Goal: Task Accomplishment & Management: Use online tool/utility

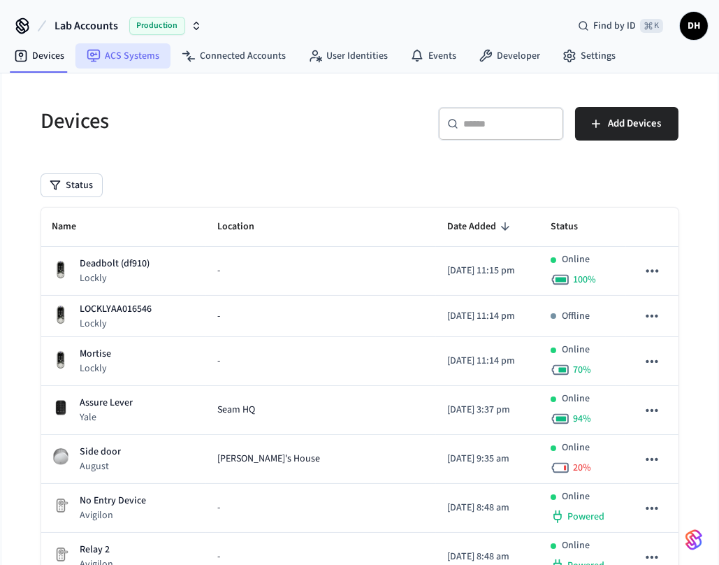
click at [134, 65] on link "ACS Systems" at bounding box center [122, 55] width 95 height 25
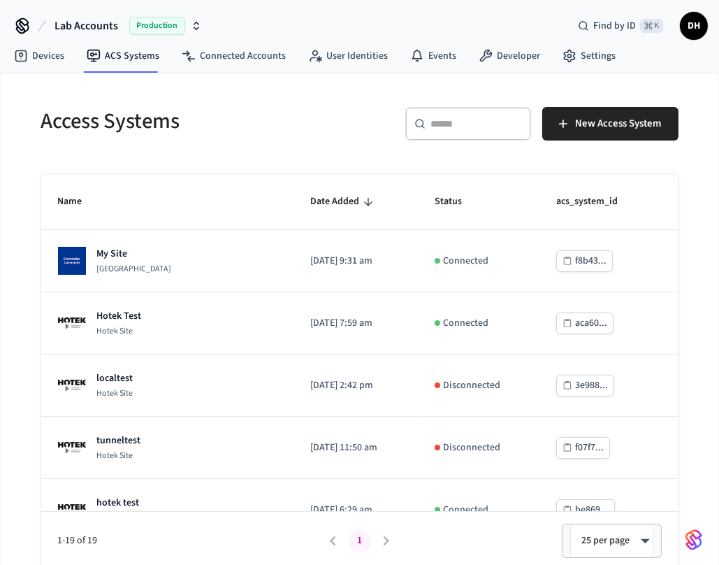
click at [98, 20] on span "Lab Accounts" at bounding box center [87, 25] width 64 height 17
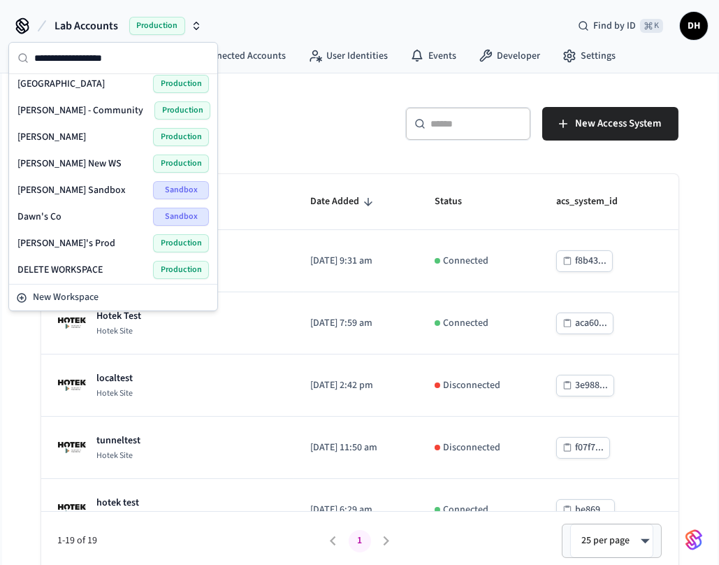
scroll to position [435, 0]
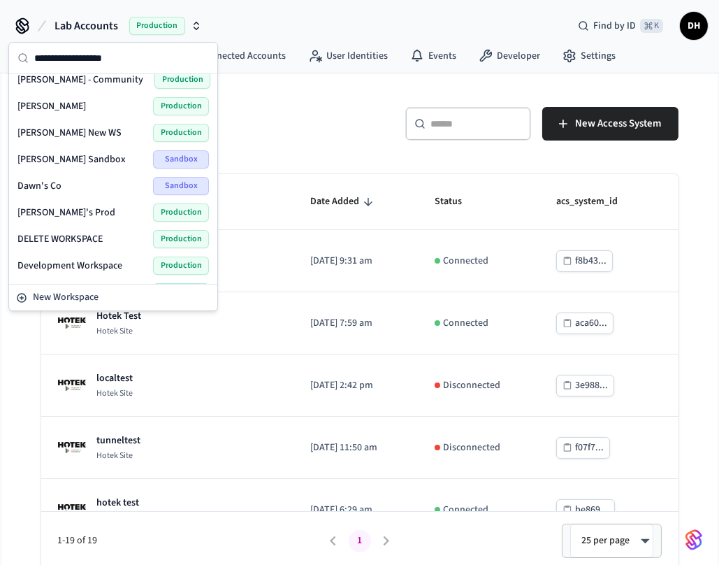
click at [64, 154] on span "[PERSON_NAME] Sandbox" at bounding box center [71, 159] width 108 height 14
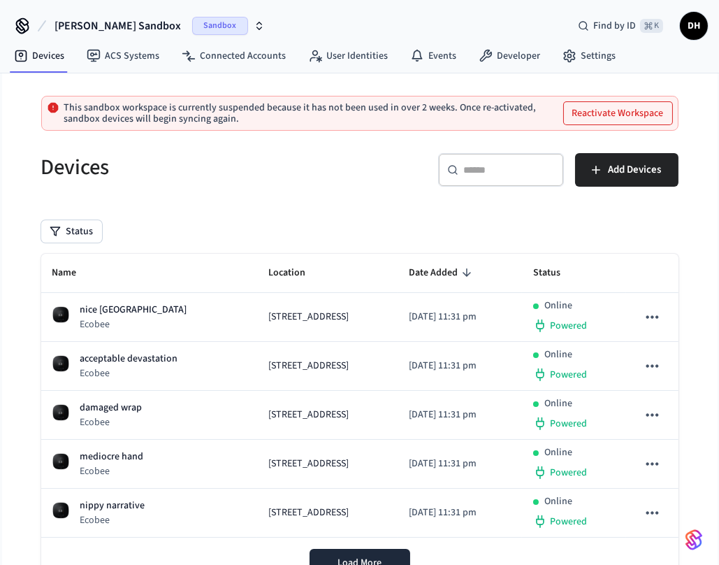
click at [627, 108] on button "Reactivate Workspace" at bounding box center [618, 113] width 108 height 22
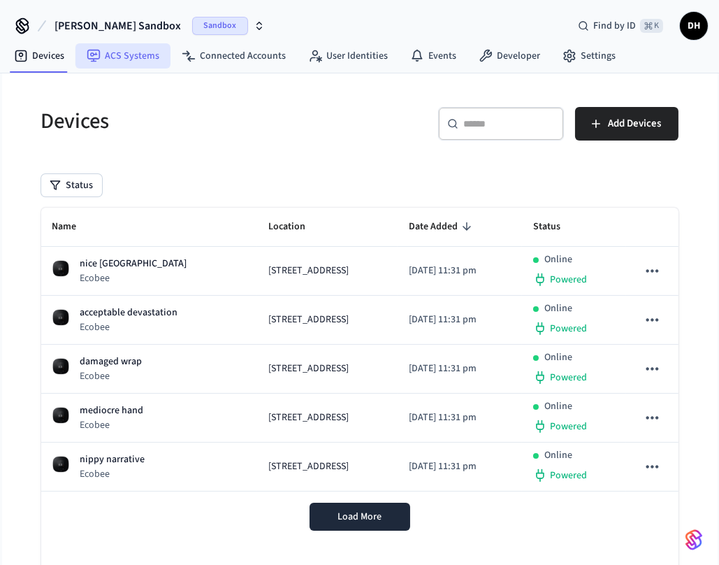
click at [127, 59] on link "ACS Systems" at bounding box center [122, 55] width 95 height 25
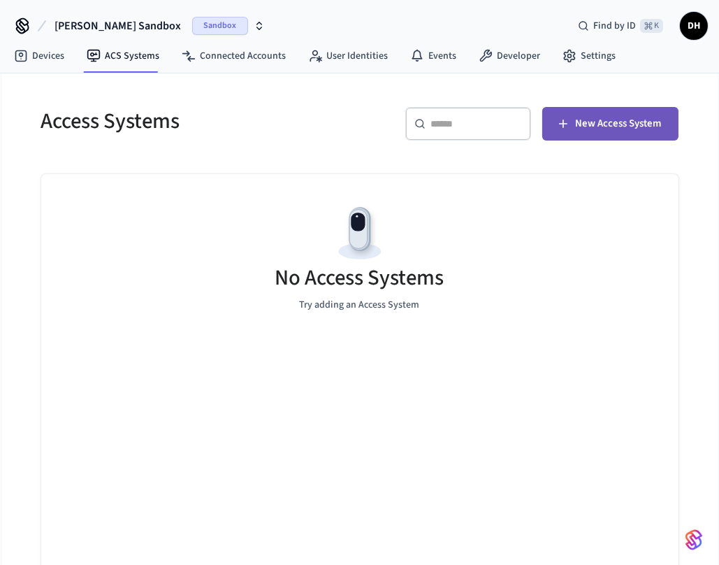
click at [620, 116] on span "New Access System" at bounding box center [619, 124] width 86 height 18
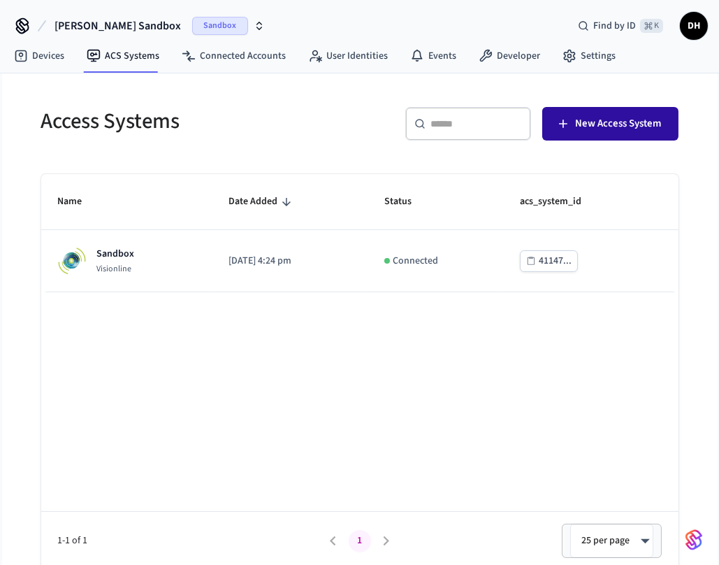
click at [607, 109] on button "New Access System" at bounding box center [610, 124] width 136 height 34
